Goal: Task Accomplishment & Management: Use online tool/utility

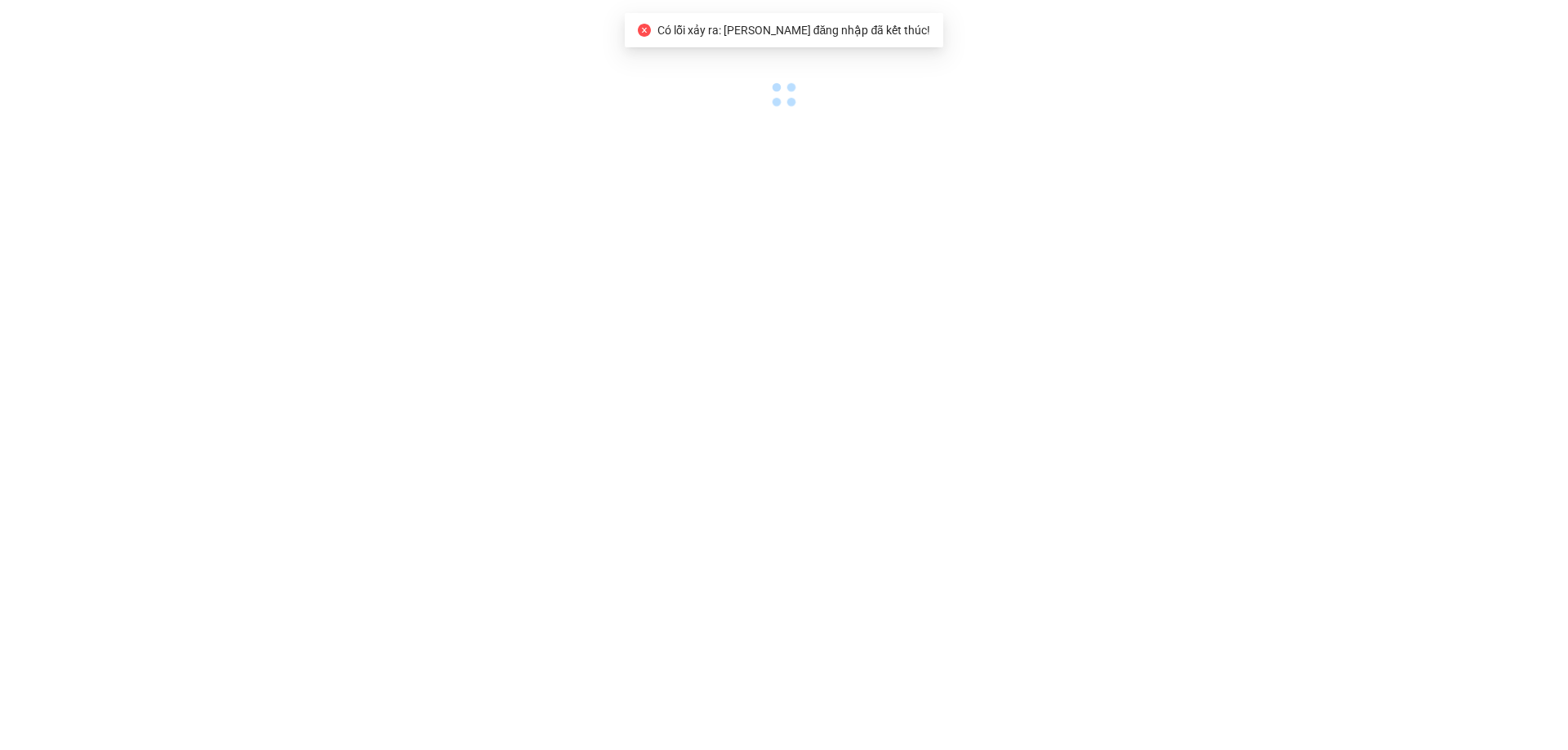
click at [473, 344] on body "Có lỗi xảy ra: Phiên đăng nhập đã kết thúc! Có lỗi xảy ra: Phiên đăng nhập đã k…" at bounding box center [784, 375] width 1568 height 750
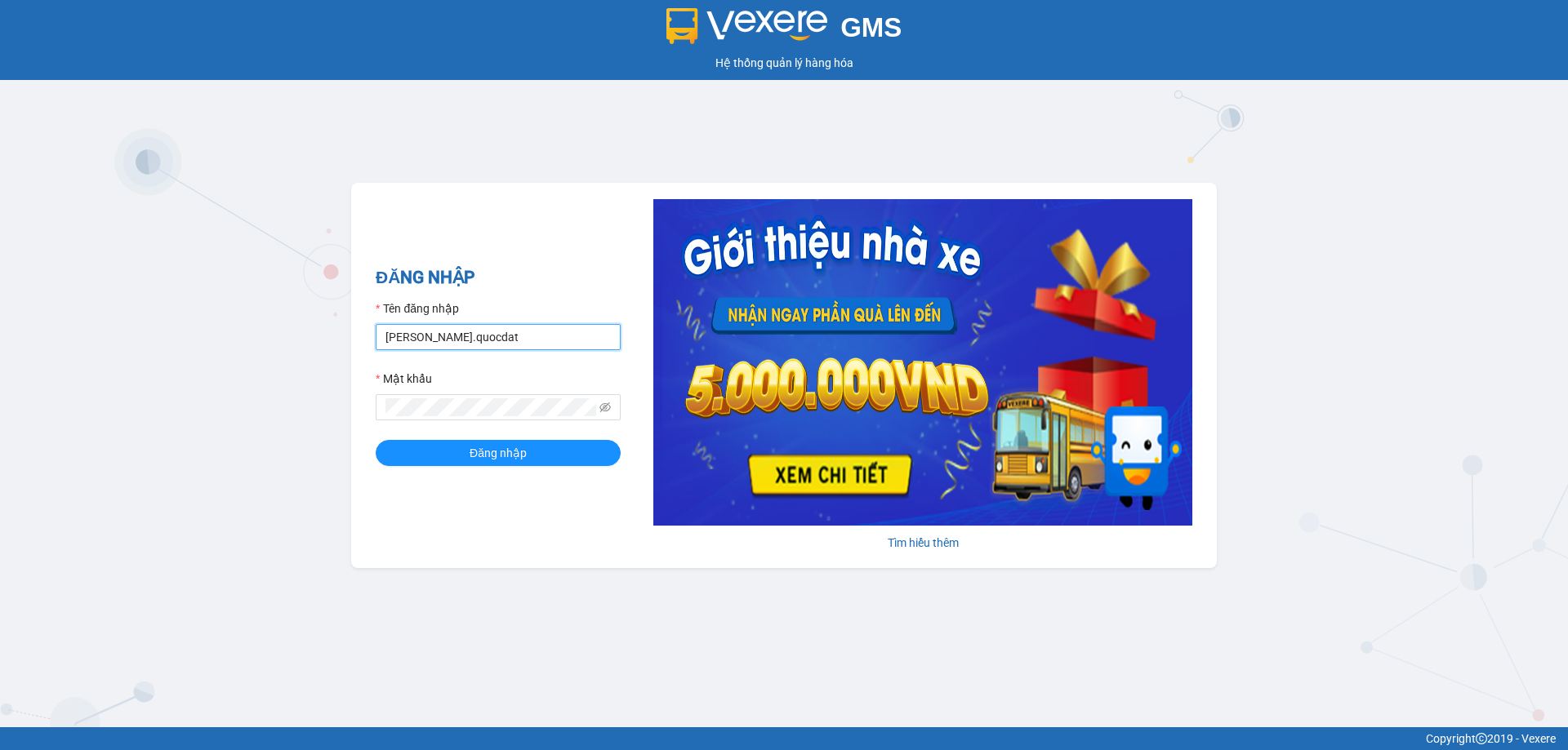
click at [404, 335] on input "[PERSON_NAME].quocdat" at bounding box center [498, 336] width 245 height 26
type input "quyen.quocdat"
click at [513, 448] on span "Đăng nhập" at bounding box center [498, 452] width 58 height 18
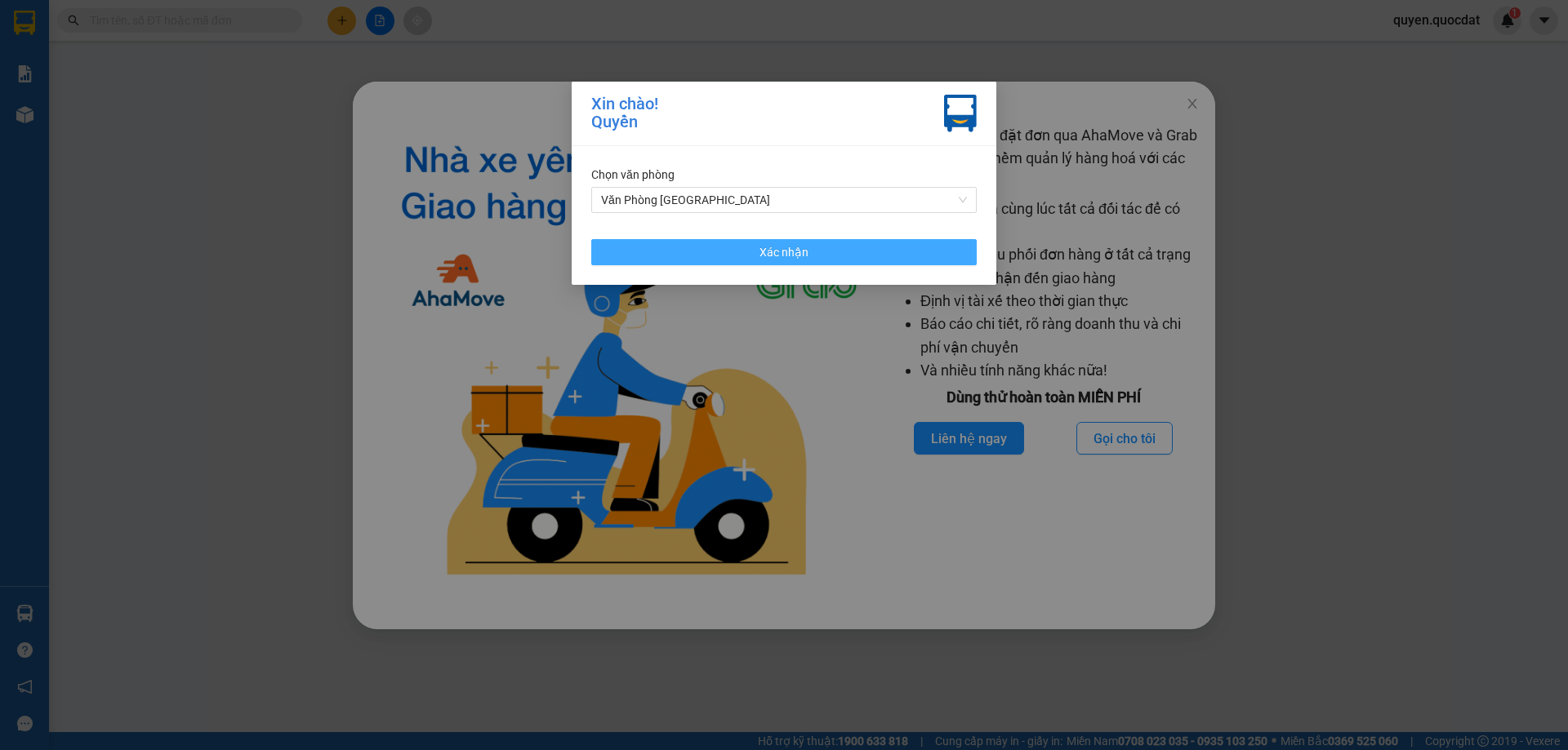
click at [819, 245] on button "Xác nhận" at bounding box center [784, 252] width 385 height 26
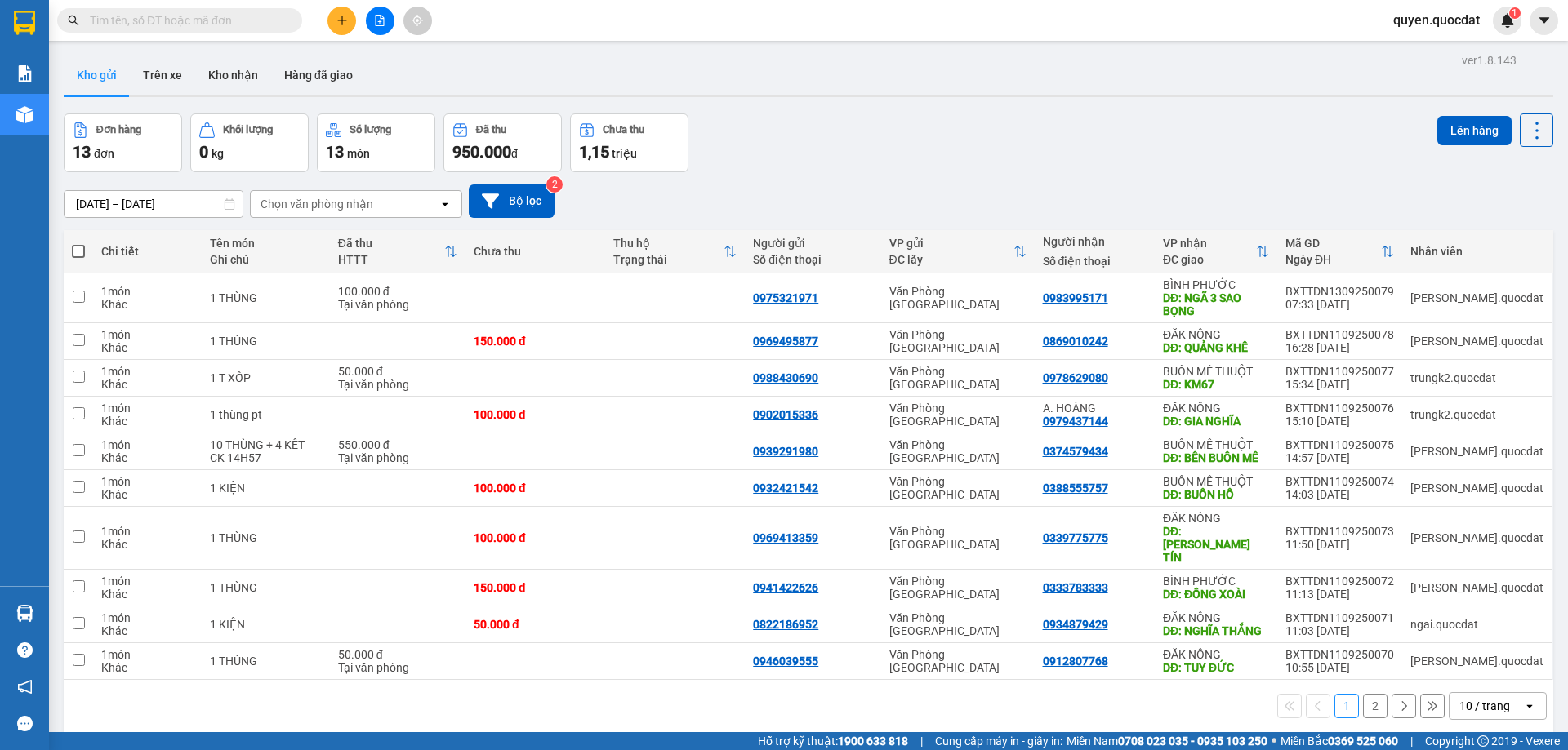
click at [171, 211] on div "ver 1.8.143 Kho gửi Trên xe Kho nhận Hàng đã giao Đơn hàng 13 đơn Khối lượng 0 …" at bounding box center [808, 423] width 1502 height 750
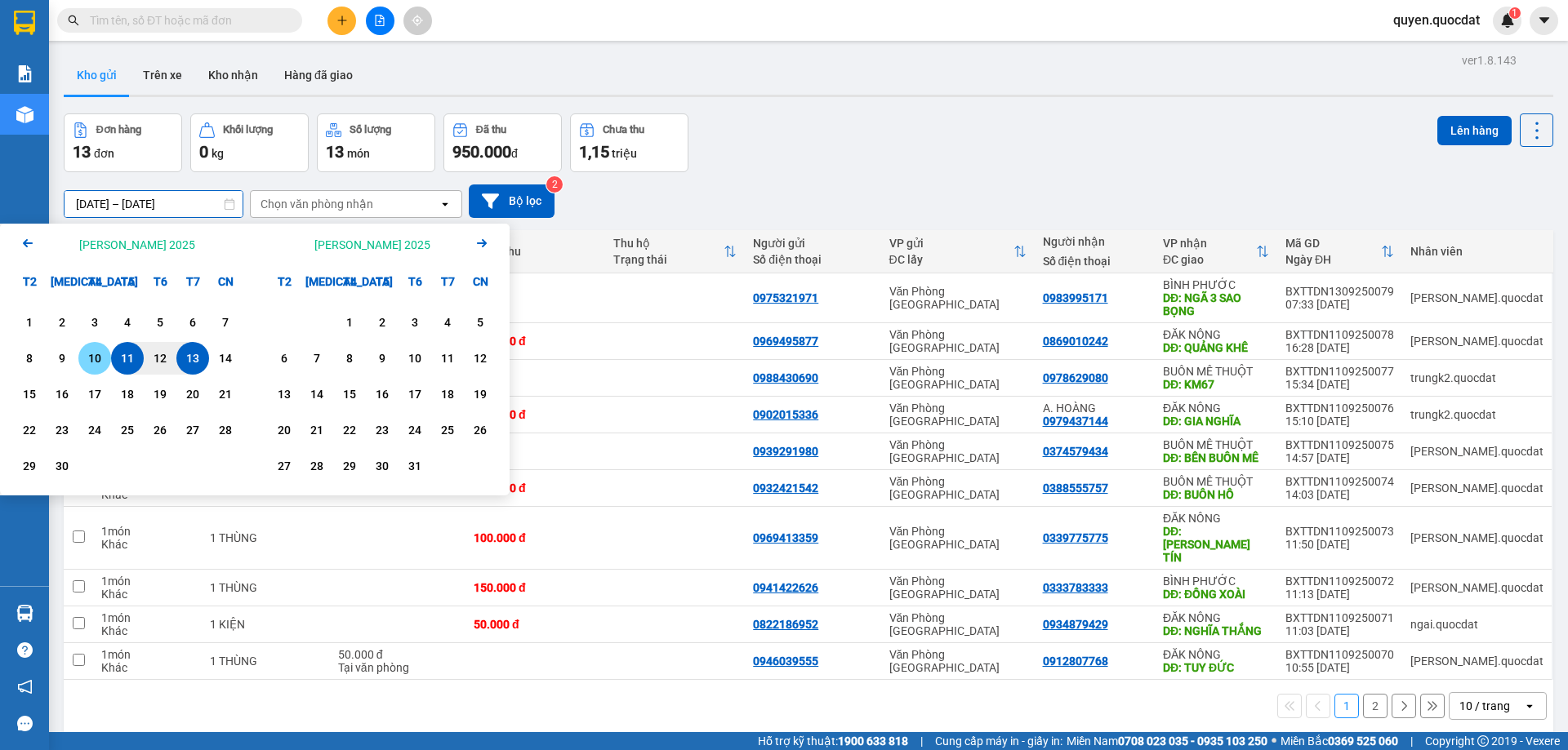
click at [85, 362] on div "10" at bounding box center [95, 358] width 23 height 19
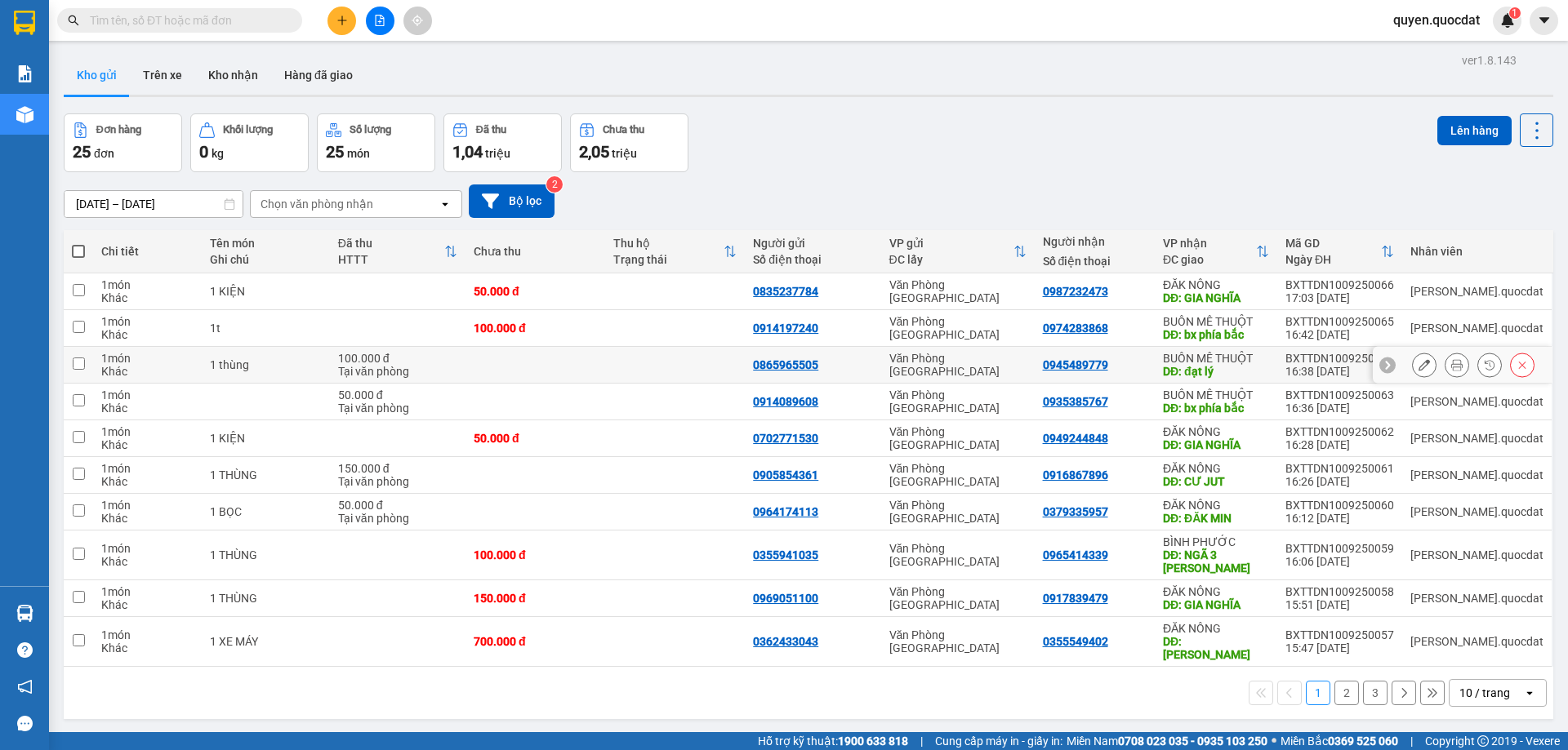
scroll to position [75, 0]
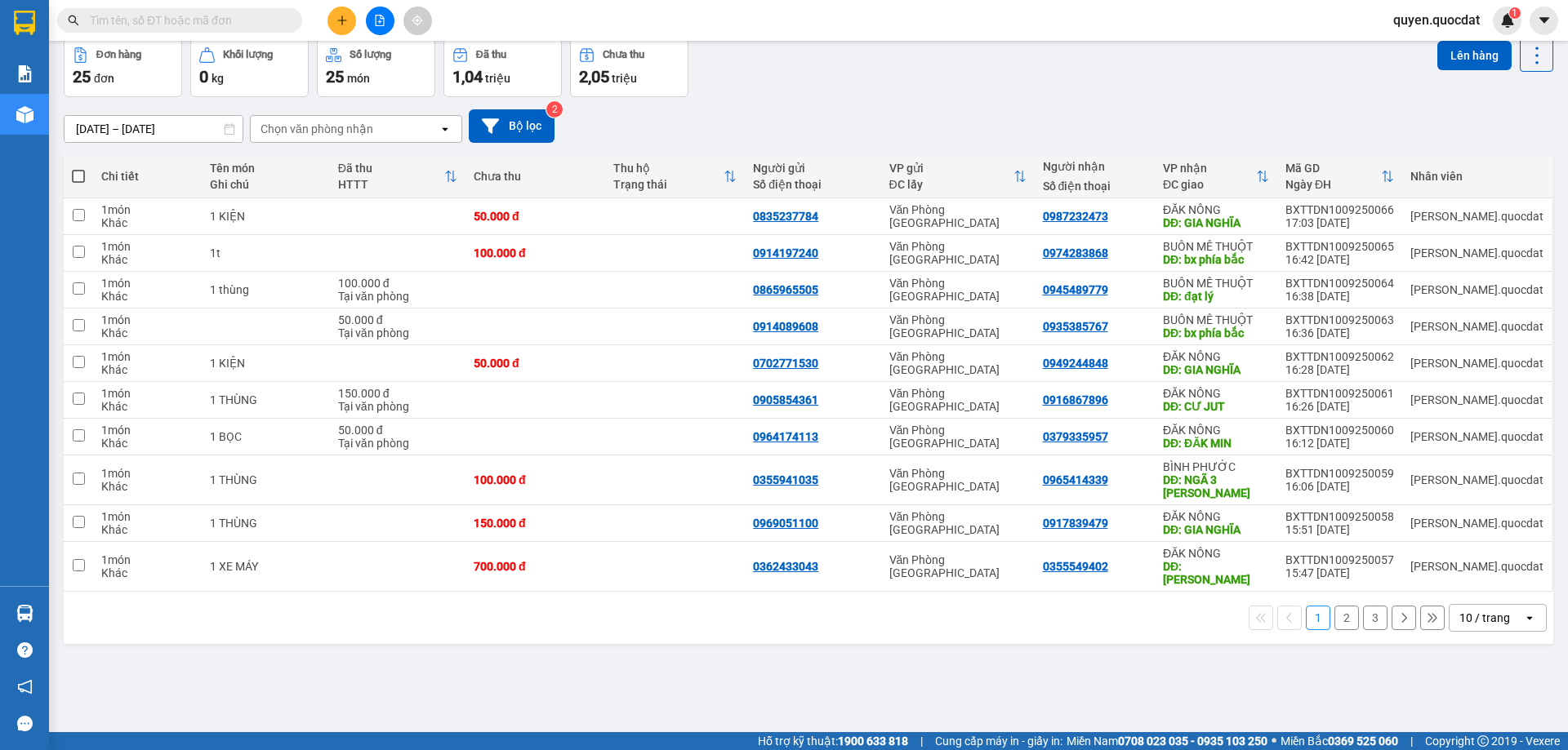
click at [1475, 609] on div "10 / trang" at bounding box center [1484, 617] width 51 height 16
click at [1475, 565] on span "100 / trang" at bounding box center [1478, 568] width 58 height 16
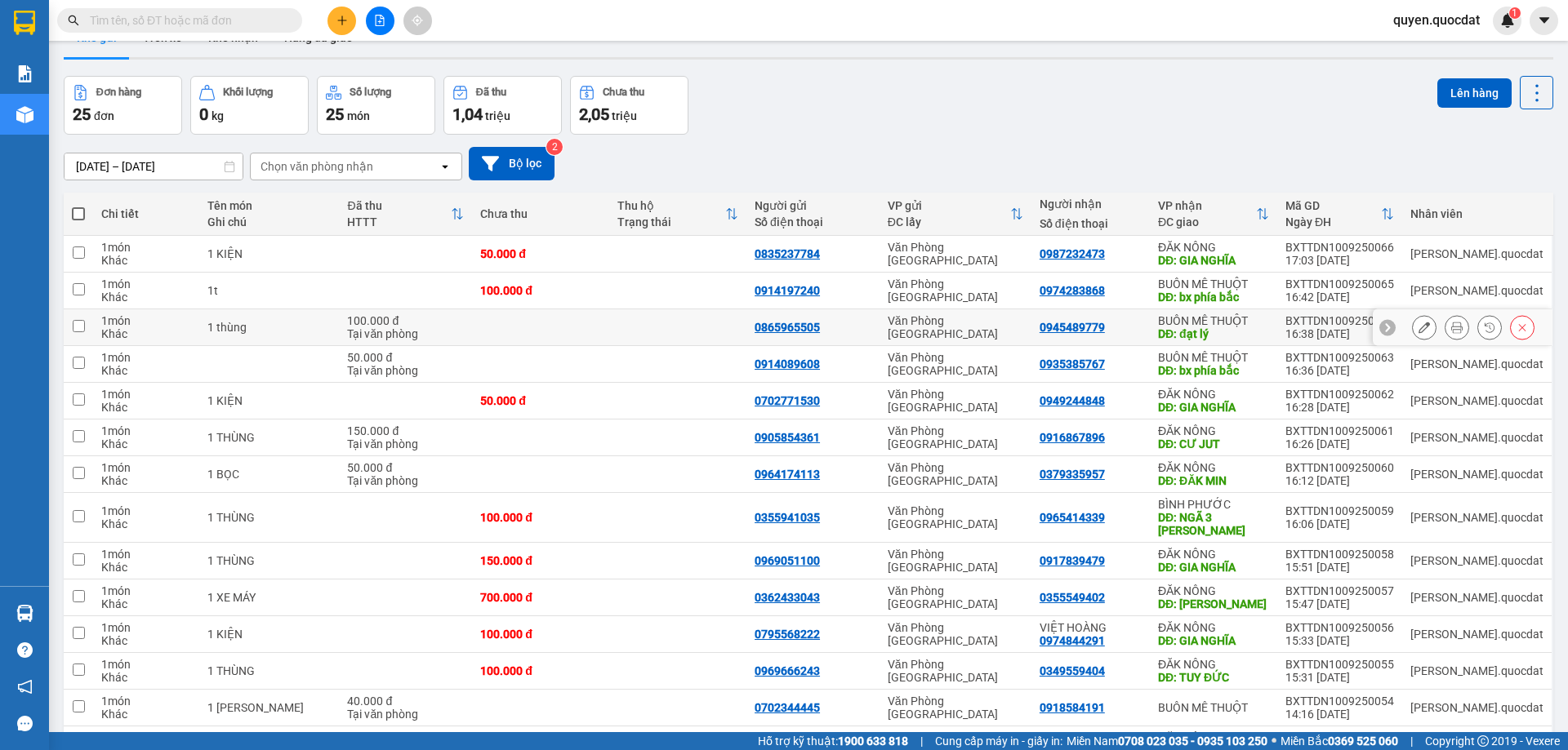
scroll to position [0, 0]
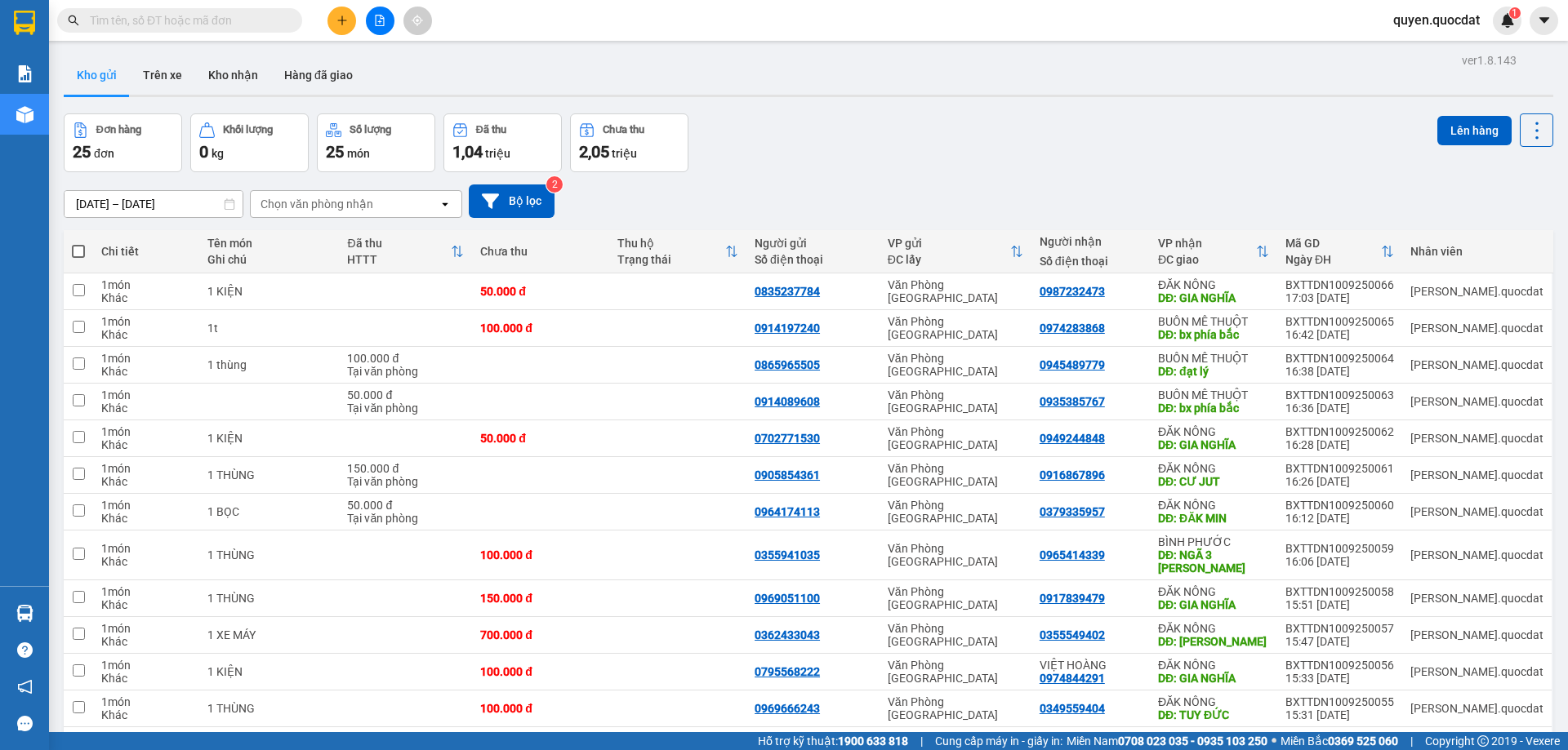
click at [156, 213] on div "ver 1.8.143 Kho gửi Trên xe Kho nhận Hàng đã giao Đơn hàng 25 đơn Khối lượng 0 …" at bounding box center [808, 669] width 1502 height 1240
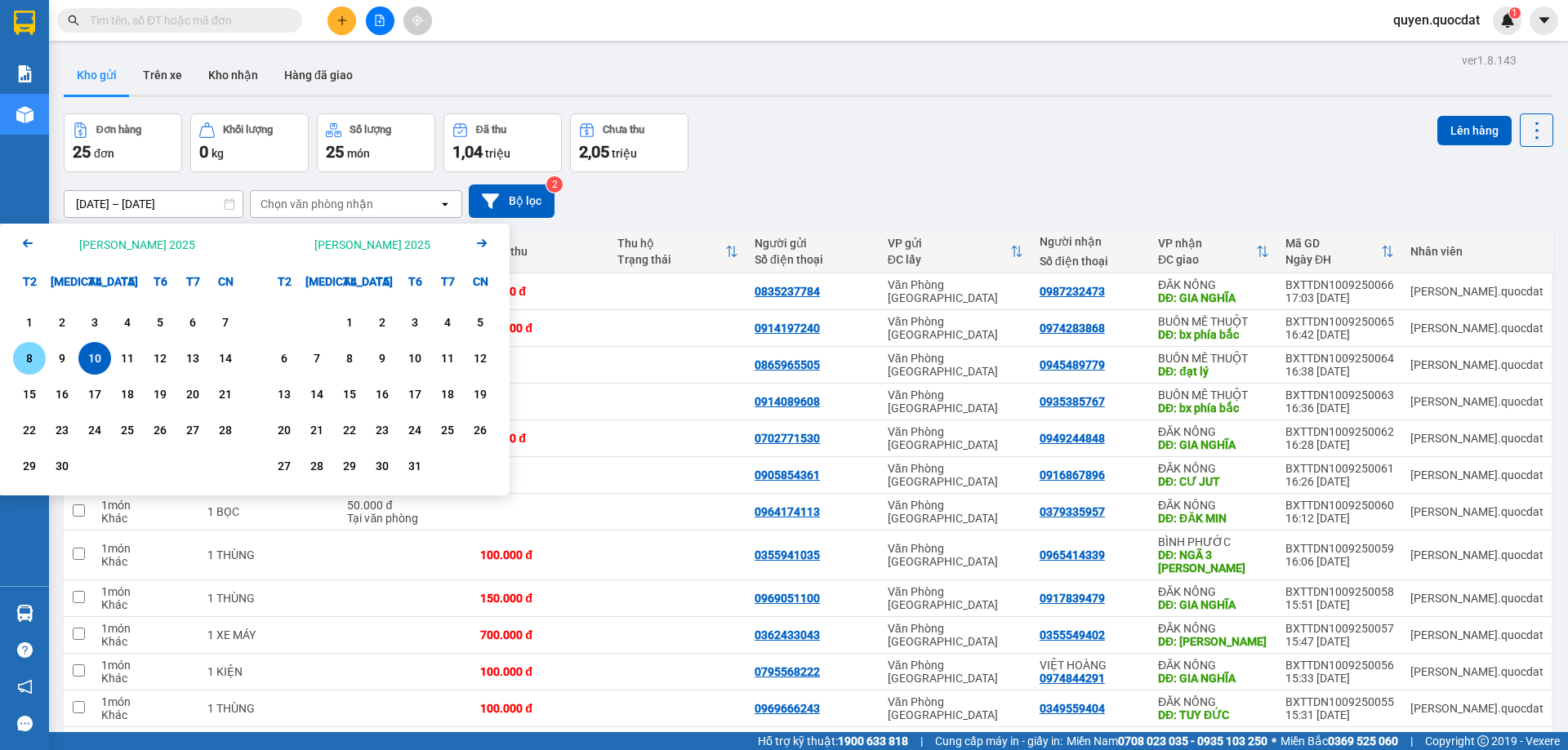
click at [28, 359] on div "8" at bounding box center [30, 358] width 23 height 19
type input "08/09/2025 – 08/09/2025"
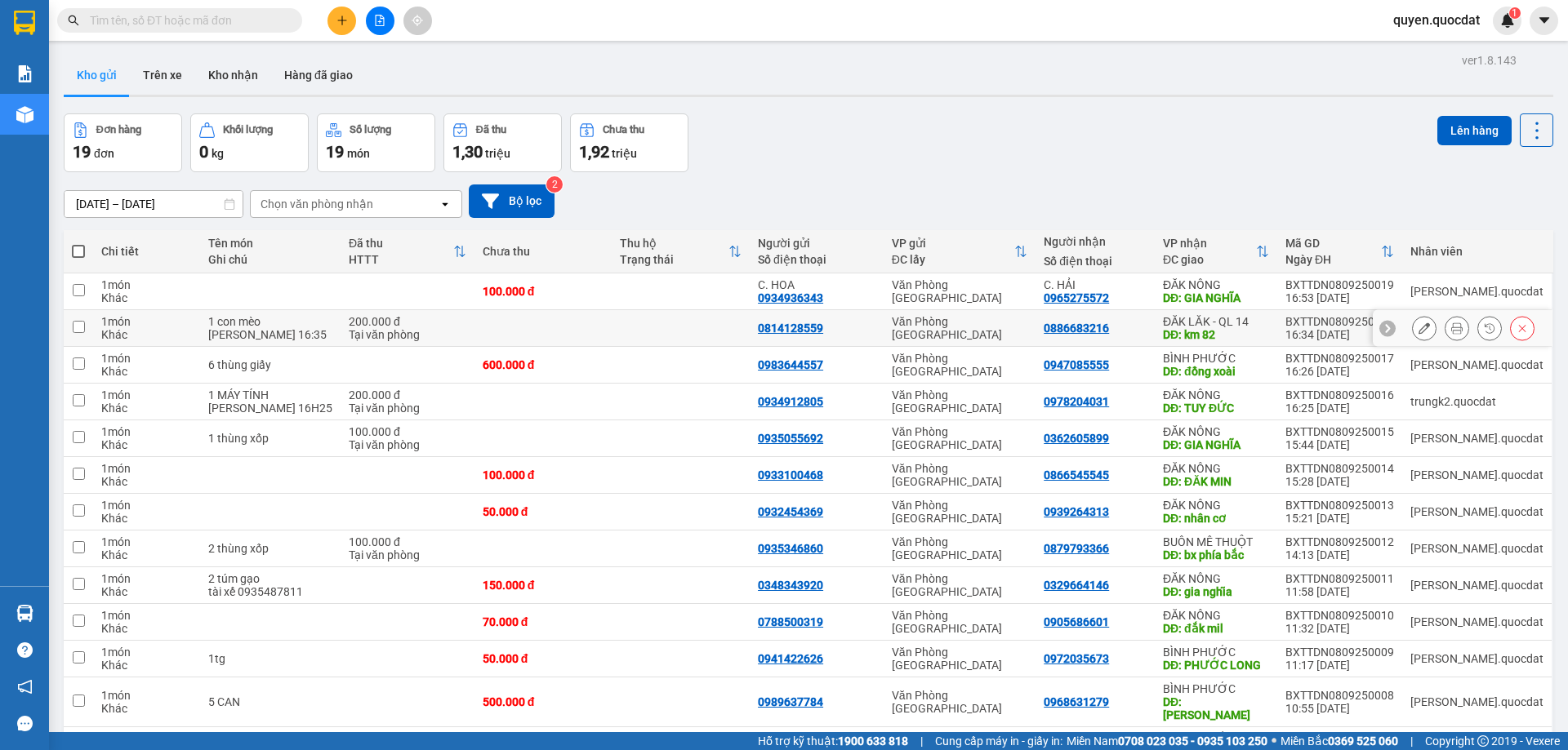
click at [736, 328] on td at bounding box center [680, 329] width 138 height 36
checkbox input "true"
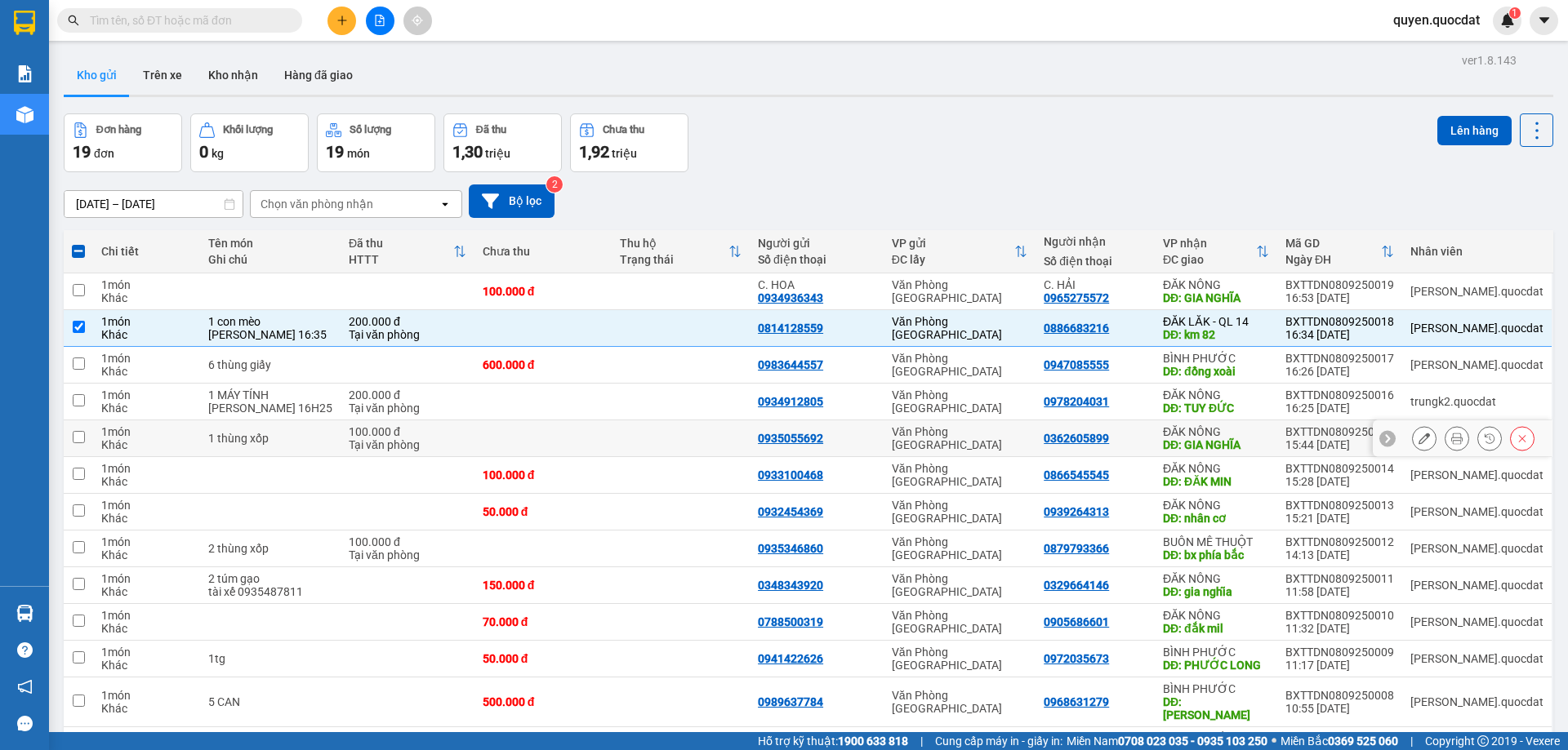
click at [636, 426] on td at bounding box center [680, 439] width 138 height 36
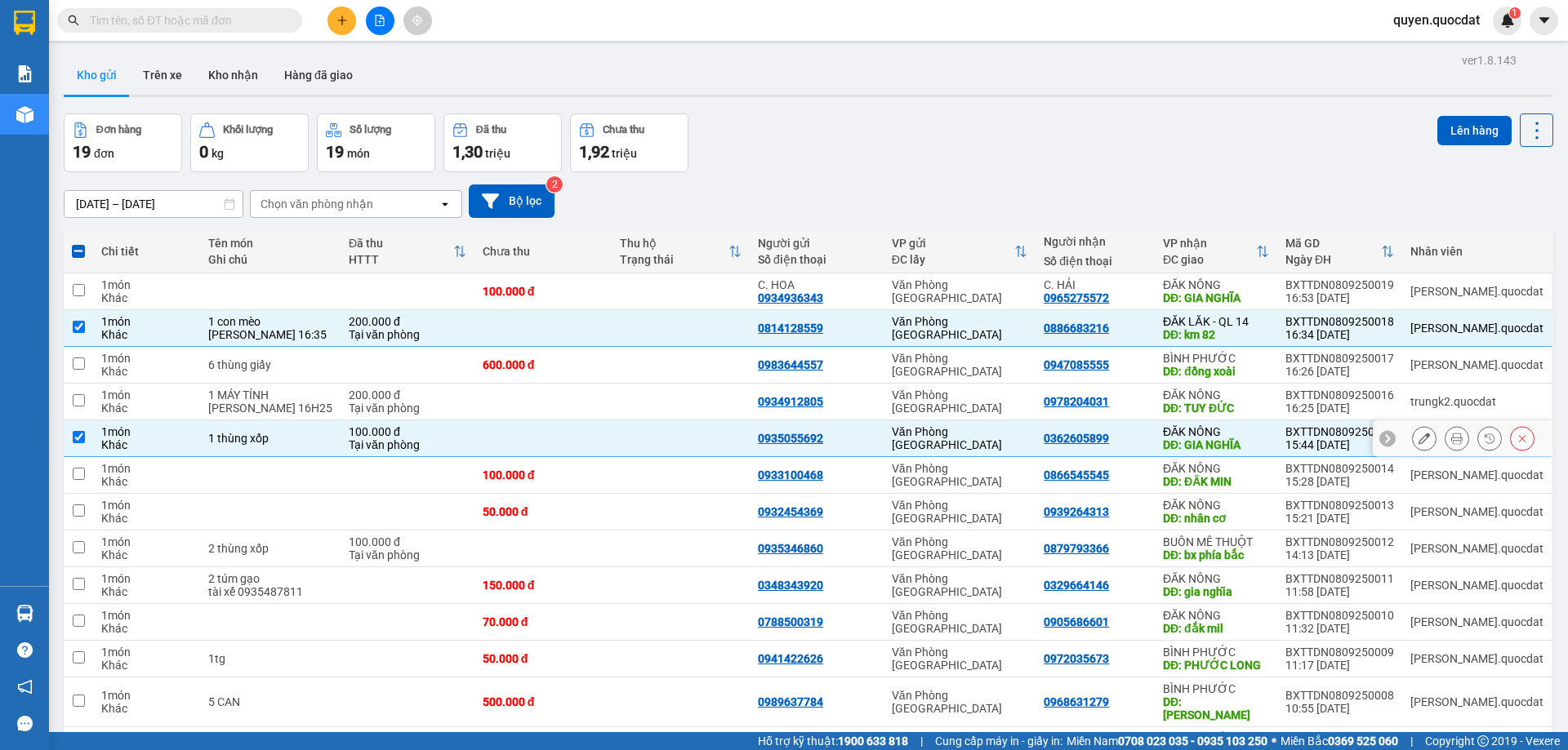
click at [636, 426] on td at bounding box center [680, 439] width 138 height 36
checkbox input "false"
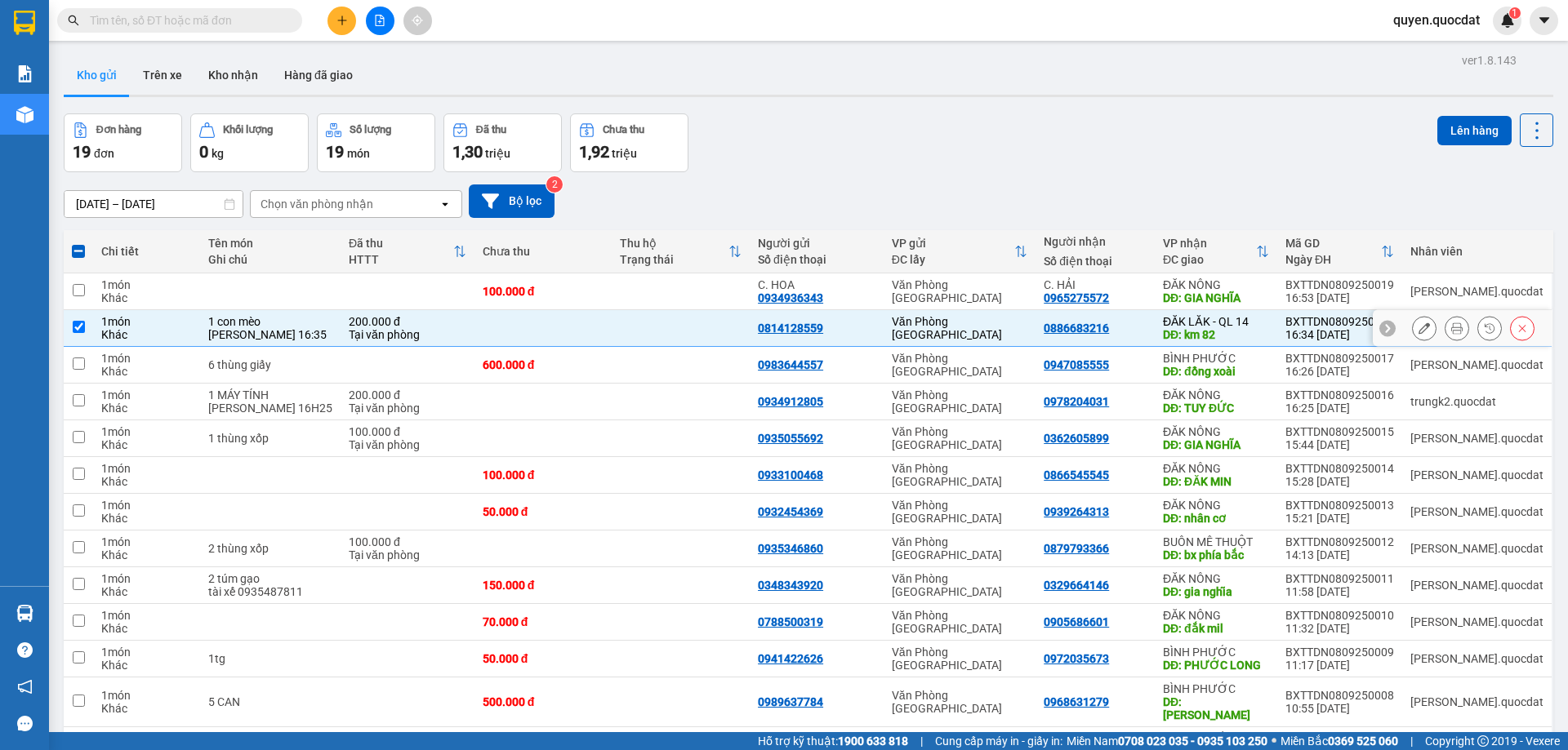
click at [632, 336] on td at bounding box center [680, 329] width 138 height 36
checkbox input "false"
